Goal: Information Seeking & Learning: Learn about a topic

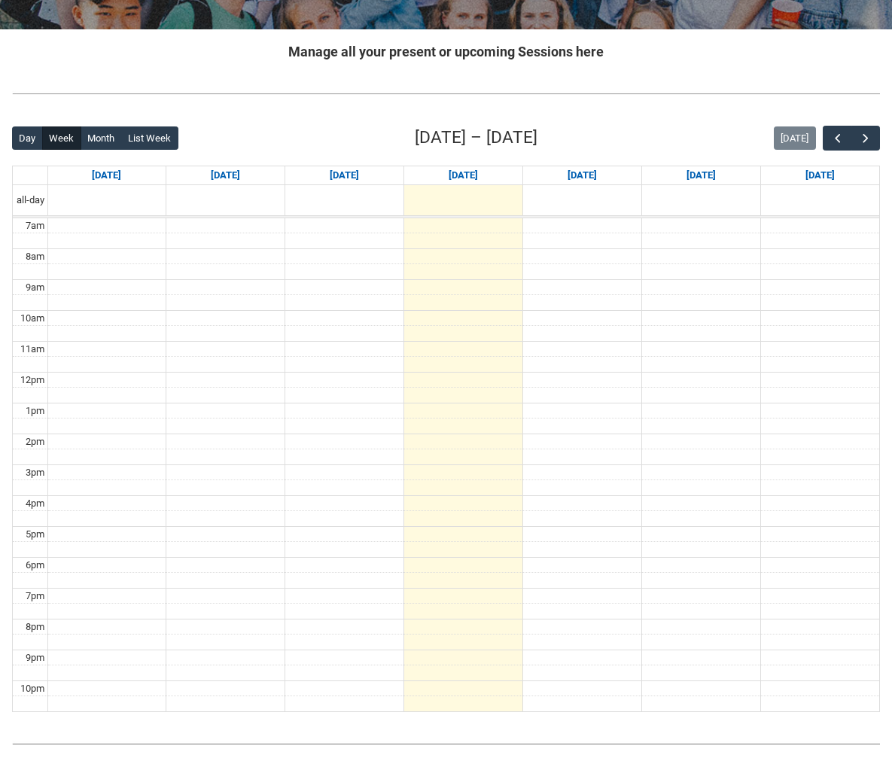
scroll to position [329, 0]
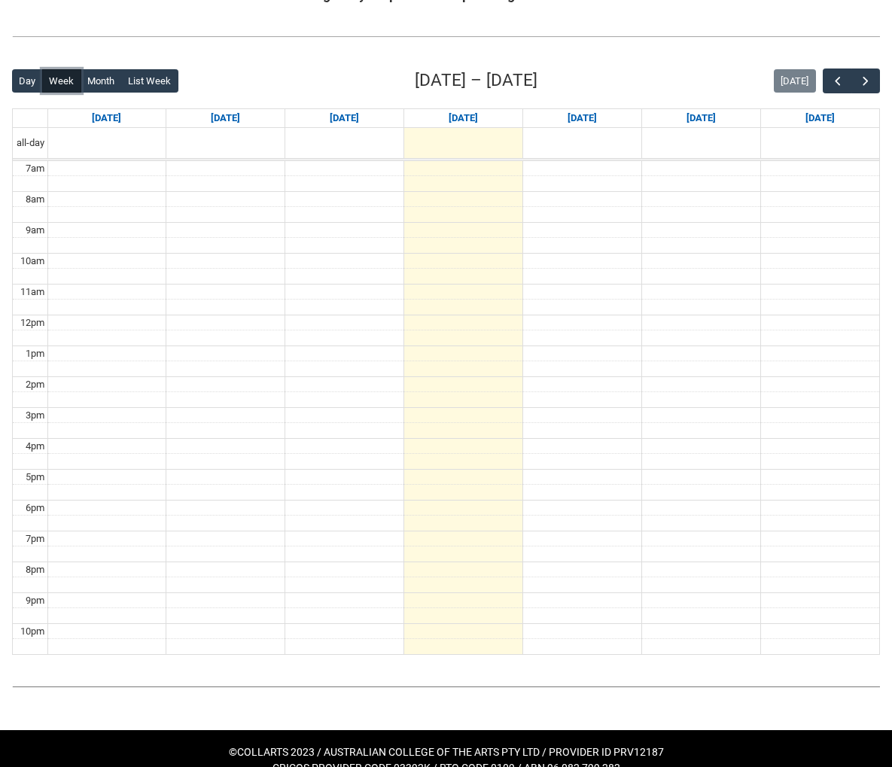
click at [62, 81] on button "Week" at bounding box center [61, 81] width 39 height 24
click at [864, 79] on span "button" at bounding box center [865, 81] width 15 height 15
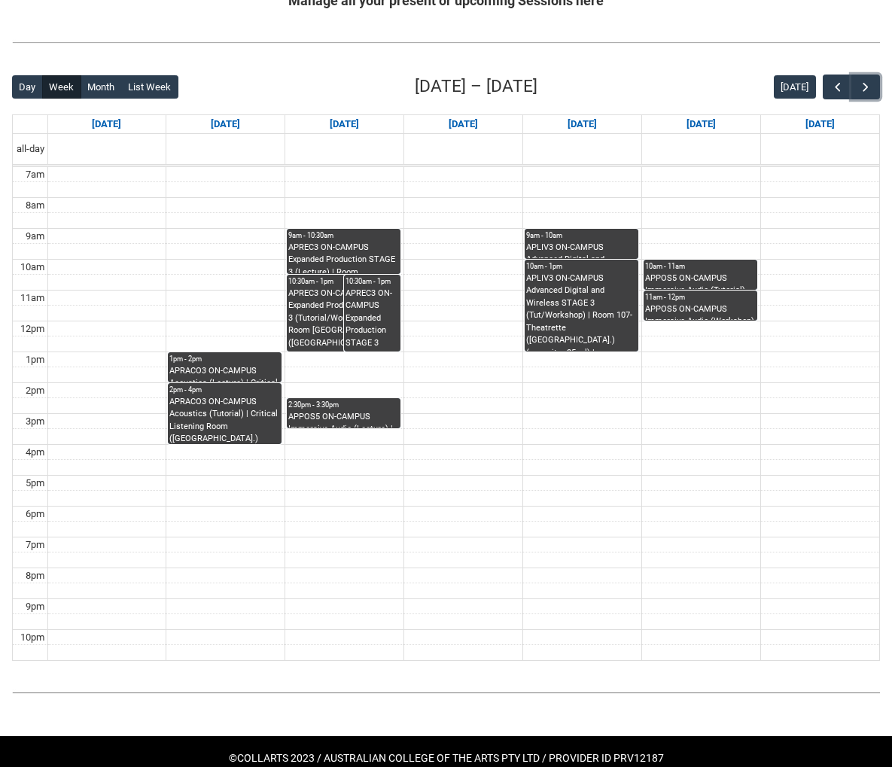
scroll to position [320, 0]
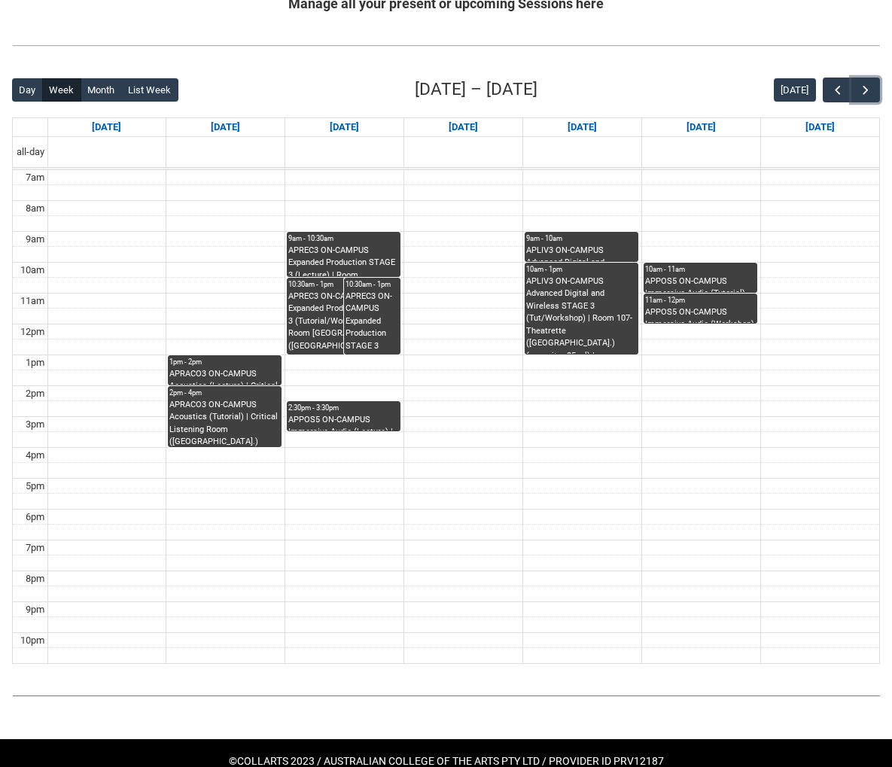
click at [243, 368] on div "APRACO3 ON-CAMPUS Acoustics (Lecture) | Critical Listening Room ([GEOGRAPHIC_DA…" at bounding box center [224, 376] width 111 height 17
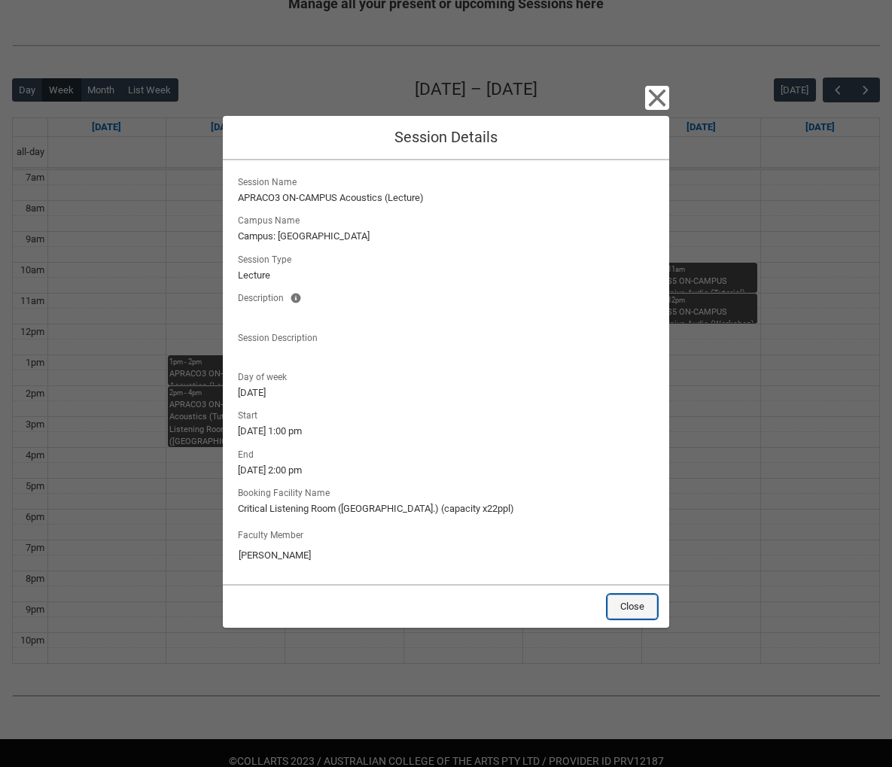
click at [644, 600] on button "Close" at bounding box center [633, 607] width 50 height 24
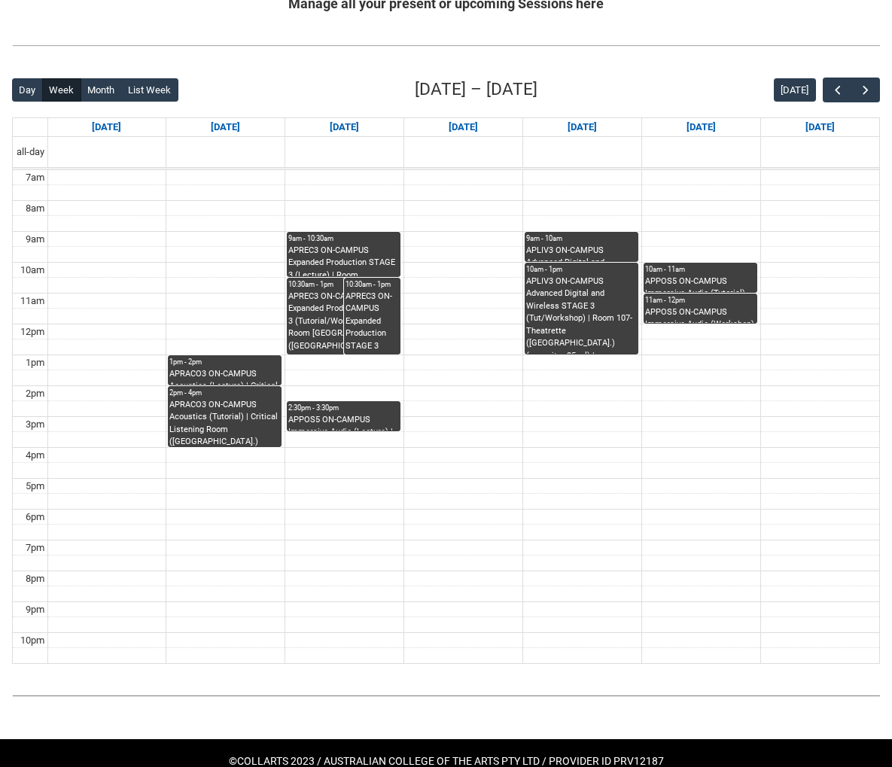
click at [317, 263] on div "APREC3 ON-CAMPUS Expanded Production STAGE 3 (Lecture) | Room [GEOGRAPHIC_DATA]…" at bounding box center [343, 261] width 111 height 32
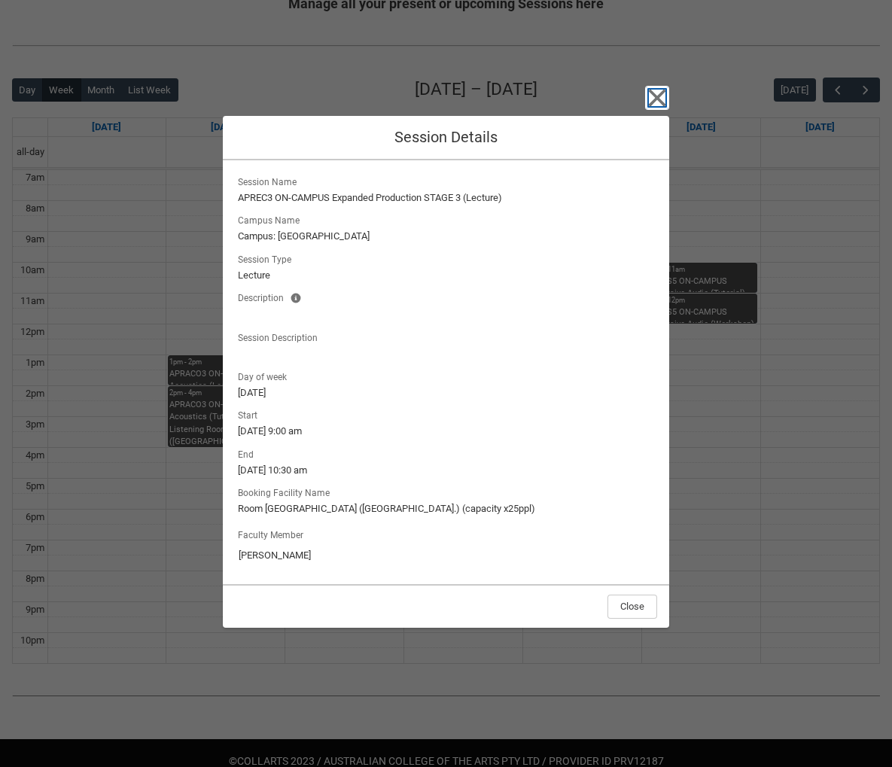
click at [652, 96] on icon "button" at bounding box center [657, 98] width 24 height 24
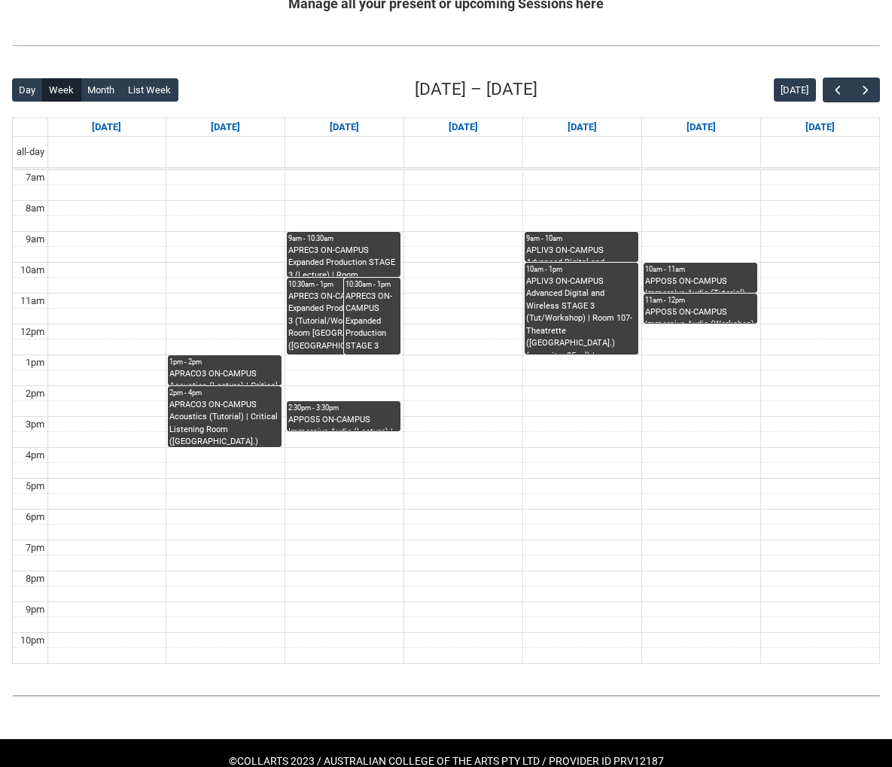
click at [678, 267] on div "10am - 11am" at bounding box center [700, 269] width 111 height 11
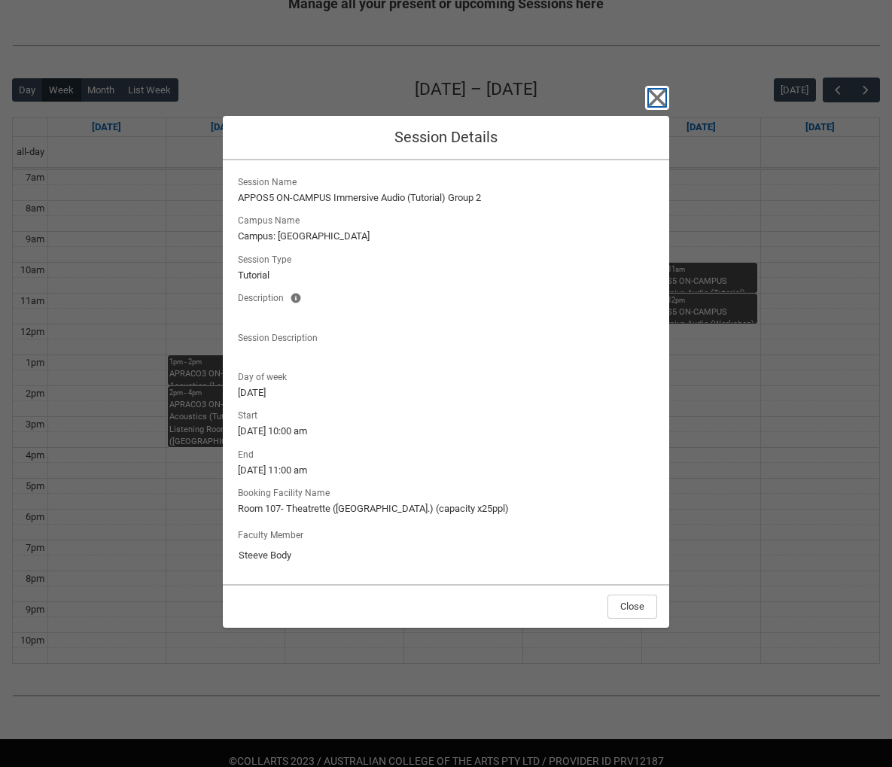
click at [657, 100] on icon "button" at bounding box center [657, 98] width 24 height 24
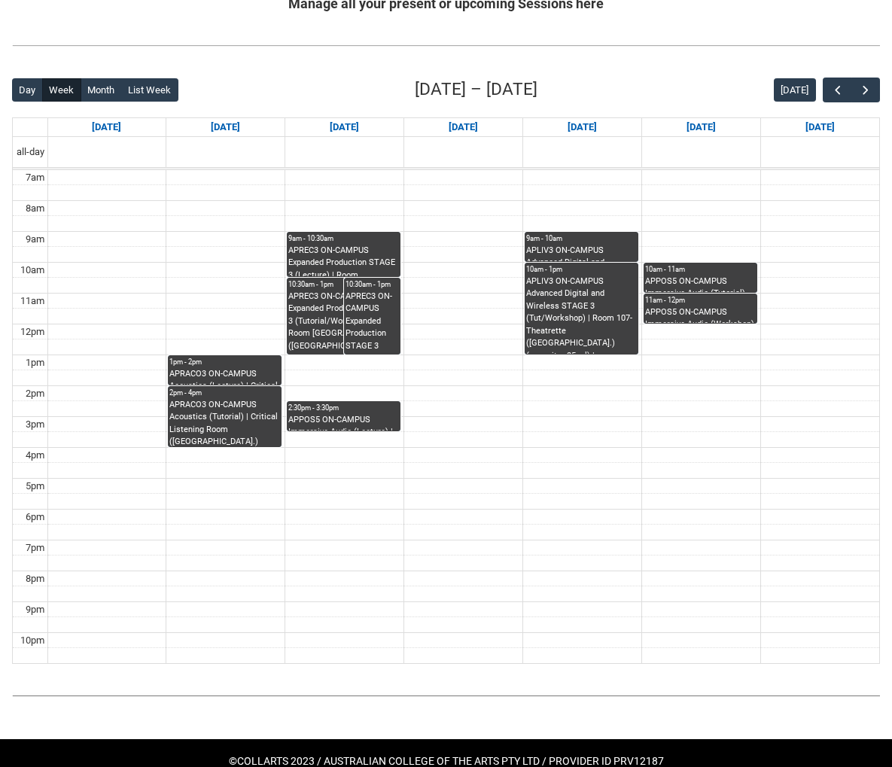
click at [577, 255] on div "APLIV3 ON-CAMPUS Advanced Digital and Wireless STAGE 3 (Lecture) | Room 107- Th…" at bounding box center [581, 253] width 111 height 17
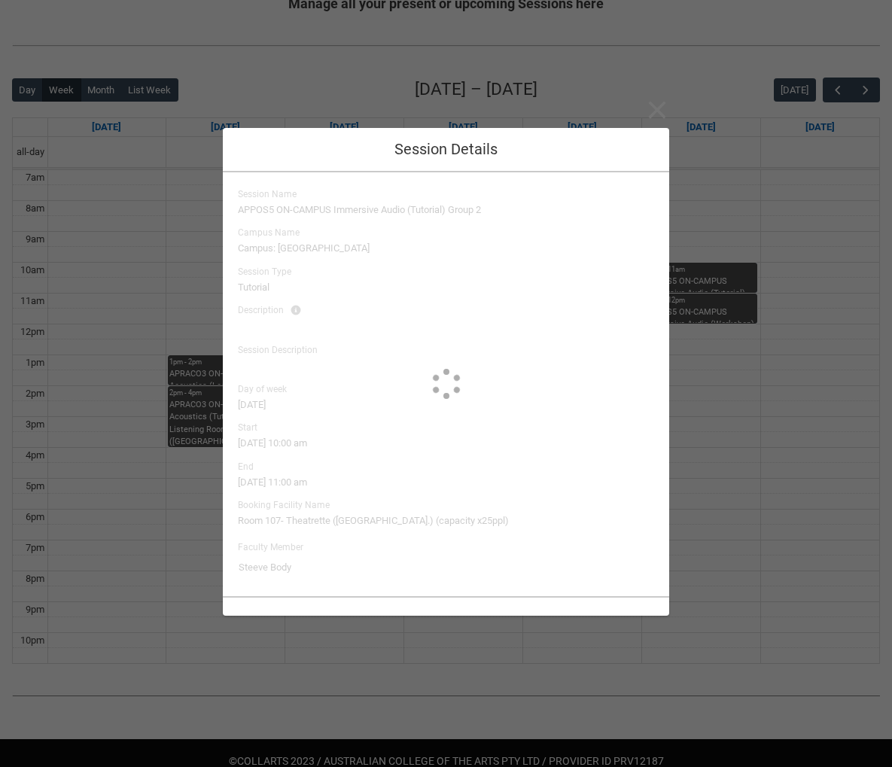
type input "[PERSON_NAME]"
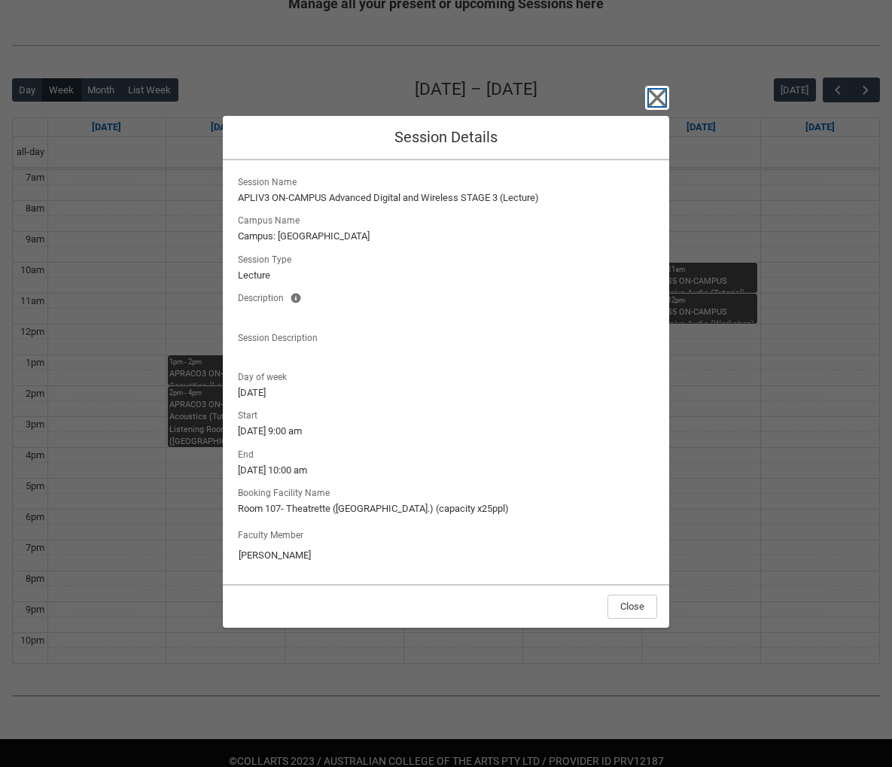
click at [663, 100] on icon "button" at bounding box center [657, 98] width 24 height 24
